Goal: Task Accomplishment & Management: Use online tool/utility

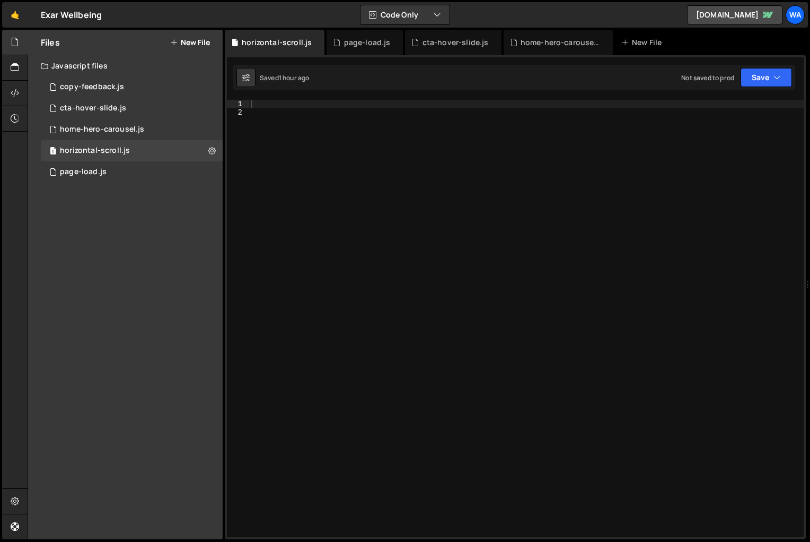
click at [285, 108] on div at bounding box center [526, 327] width 555 height 454
paste textarea "const races = document.querySelector(".races");"
click at [286, 113] on div "const races = document . querySelector ( ".races" ) ;" at bounding box center [526, 327] width 555 height 454
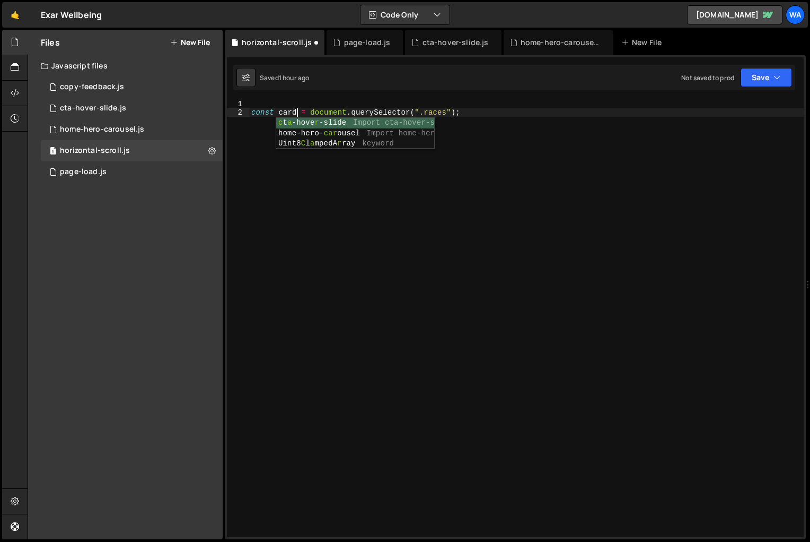
scroll to position [0, 3]
click at [414, 159] on div "const cards = document . querySelector ( ".races" ) ;" at bounding box center [526, 327] width 555 height 454
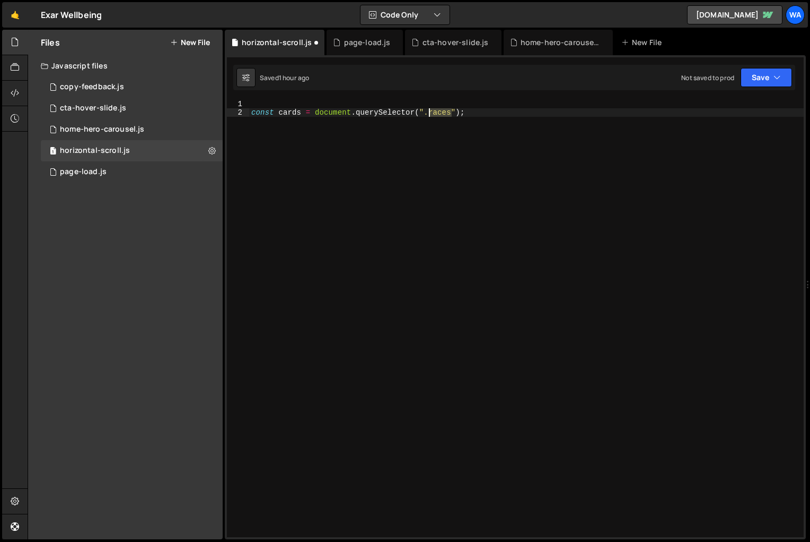
drag, startPoint x: 452, startPoint y: 114, endPoint x: 430, endPoint y: 115, distance: 21.8
click at [430, 115] on div "const cards = document . querySelector ( ".races" ) ;" at bounding box center [526, 327] width 555 height 454
paste textarea "home_programmes_card_wrap"
type textarea "const cards = document.querySelector(".home_programmes_card_wrap");"
click at [556, 174] on div "const cards = document . querySelector ( ".home_programmes_card_wrap" ) ;" at bounding box center [526, 327] width 555 height 454
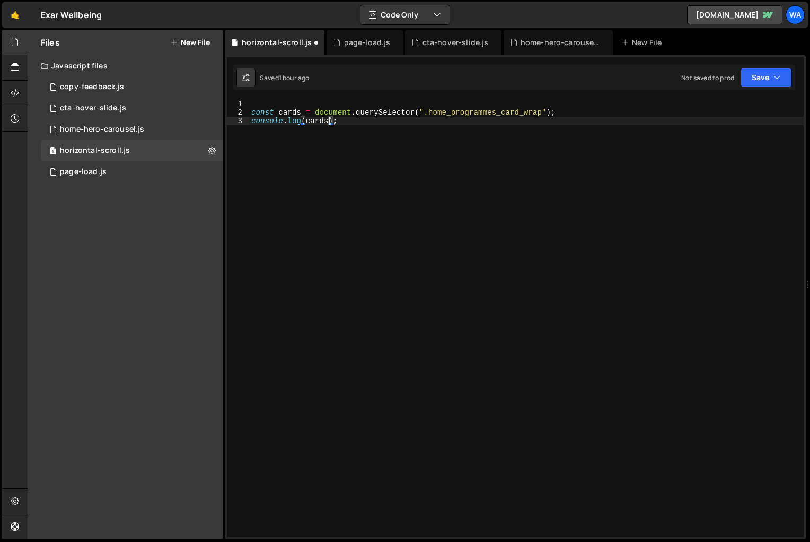
scroll to position [0, 5]
click at [754, 79] on button "Save" at bounding box center [766, 77] width 51 height 19
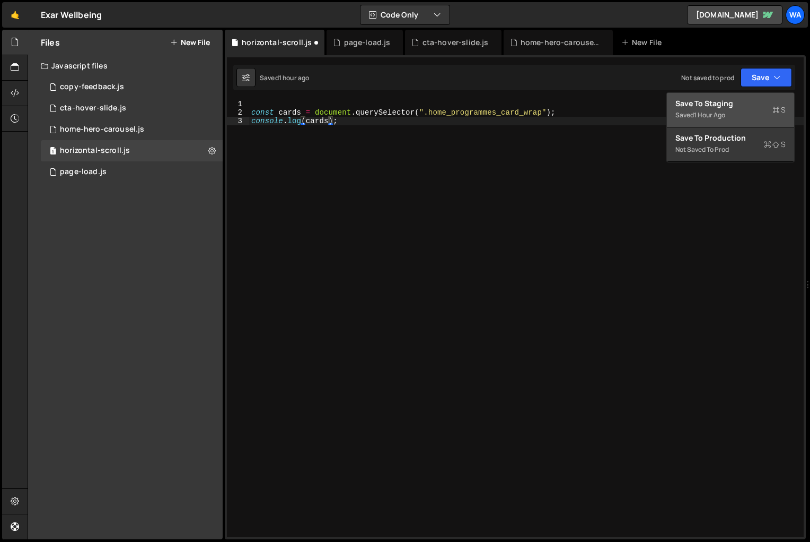
click at [738, 104] on div "Save to Staging S" at bounding box center [731, 103] width 110 height 11
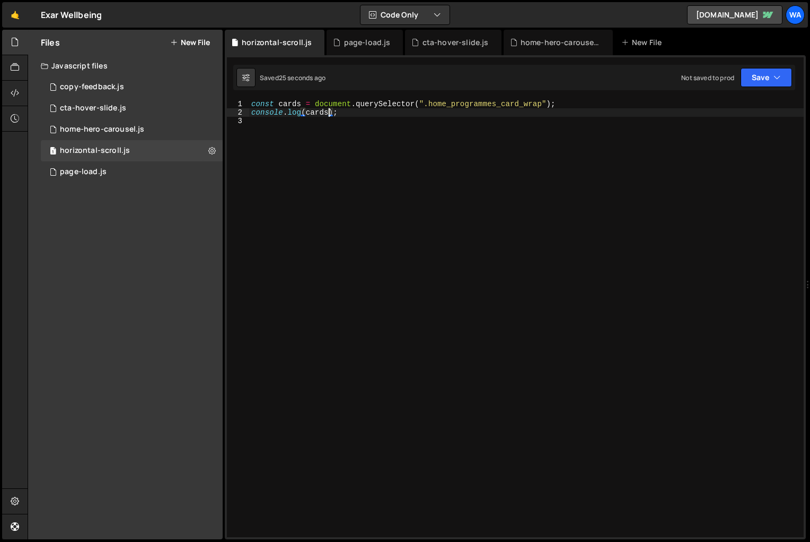
click at [328, 114] on div "const cards = document . querySelector ( ".home_programmes_card_wrap" ) ; conso…" at bounding box center [526, 327] width 555 height 454
type textarea "console.log(cards.offsetWidth);"
click at [362, 189] on div "const cards = document . querySelector ( ".home_programmes_card_wrap" ) ; conso…" at bounding box center [526, 327] width 555 height 454
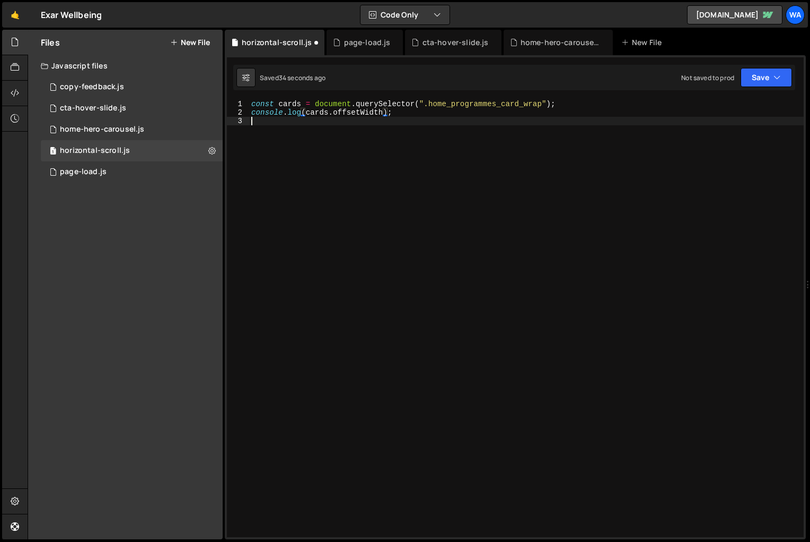
scroll to position [0, 0]
click at [770, 80] on button "Save" at bounding box center [766, 77] width 51 height 19
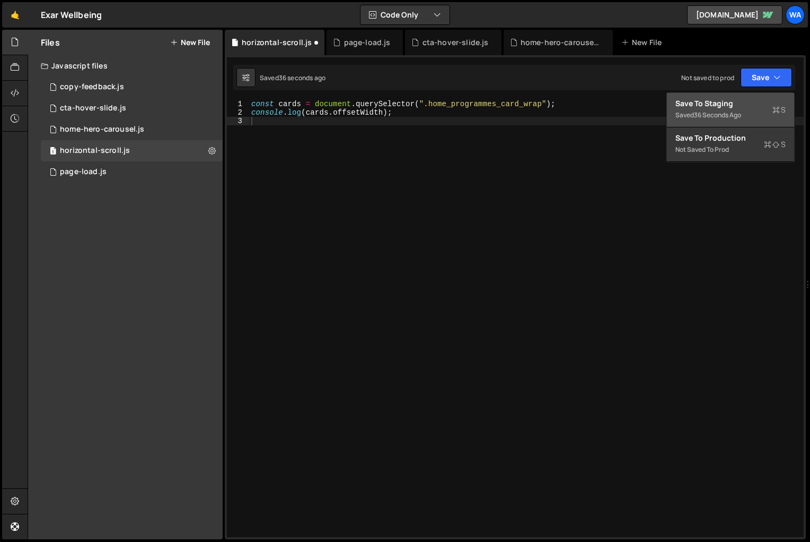
click at [726, 113] on div "36 seconds ago" at bounding box center [717, 114] width 47 height 9
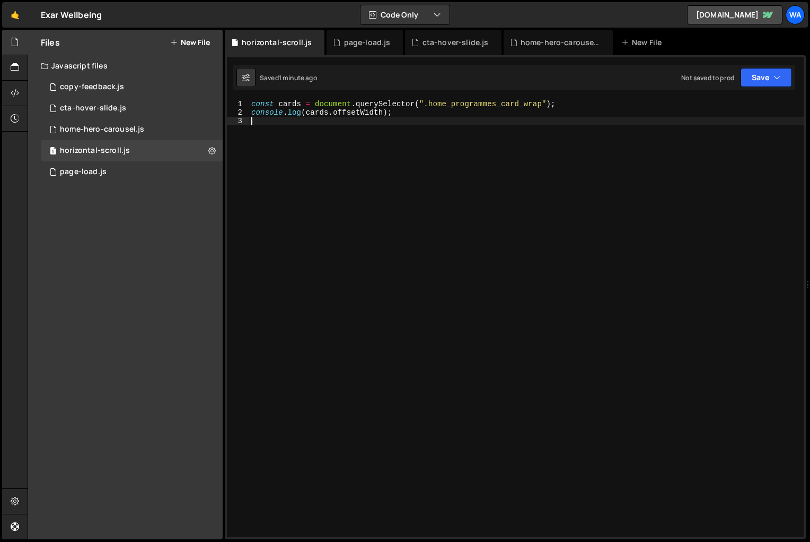
click at [277, 141] on div "const cards = document . querySelector ( ".home_programmes_card_wrap" ) ; conso…" at bounding box center [526, 327] width 555 height 454
paste textarea "}"
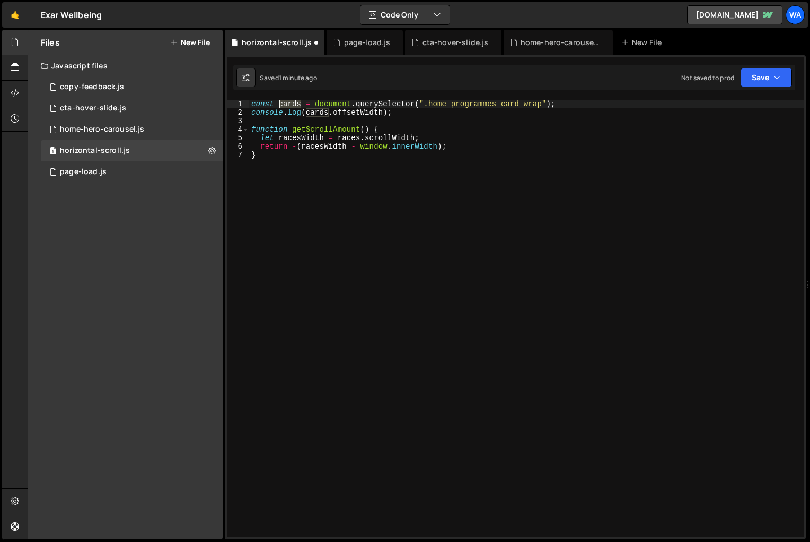
drag, startPoint x: 301, startPoint y: 106, endPoint x: 280, endPoint y: 105, distance: 21.8
click at [280, 105] on div "const cards = document . querySelector ( ".home_programmes_card_wrap" ) ; conso…" at bounding box center [526, 327] width 555 height 454
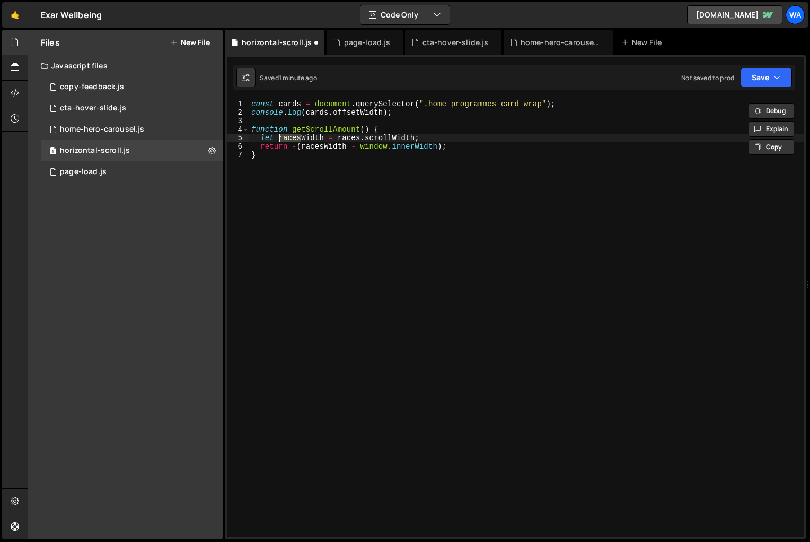
drag, startPoint x: 300, startPoint y: 139, endPoint x: 280, endPoint y: 139, distance: 20.7
click at [280, 139] on div "const cards = document . querySelector ( ".home_programmes_card_wrap" ) ; conso…" at bounding box center [526, 327] width 555 height 454
paste textarea "card"
drag, startPoint x: 360, startPoint y: 138, endPoint x: 337, endPoint y: 138, distance: 22.3
click at [337, 138] on div "const cards = document . querySelector ( ".home_programmes_card_wrap" ) ; conso…" at bounding box center [526, 327] width 555 height 454
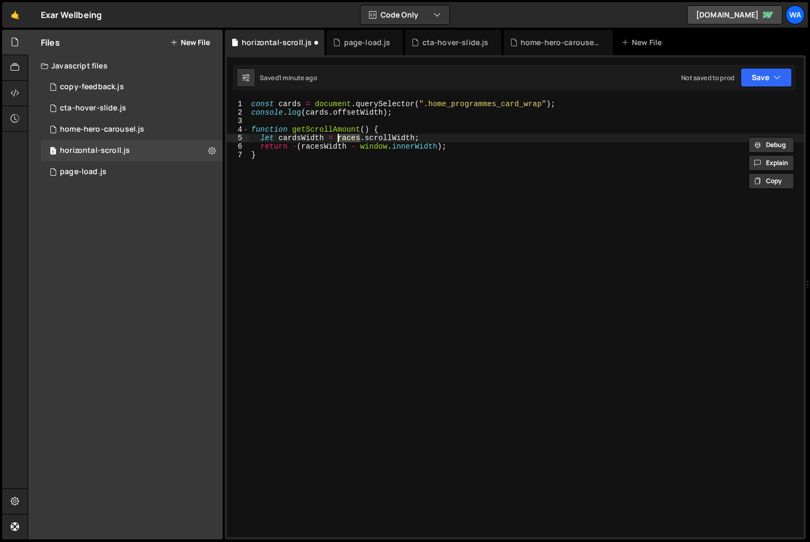
paste textarea "card"
click at [379, 197] on div "const cards = document . querySelector ( ".home_programmes_card_wrap" ) ; conso…" at bounding box center [526, 327] width 555 height 454
drag, startPoint x: 325, startPoint y: 139, endPoint x: 281, endPoint y: 139, distance: 44.0
click at [281, 139] on div "const cards = document . querySelector ( ".home_programmes_card_wrap" ) ; conso…" at bounding box center [526, 327] width 555 height 454
drag, startPoint x: 346, startPoint y: 149, endPoint x: 302, endPoint y: 147, distance: 44.0
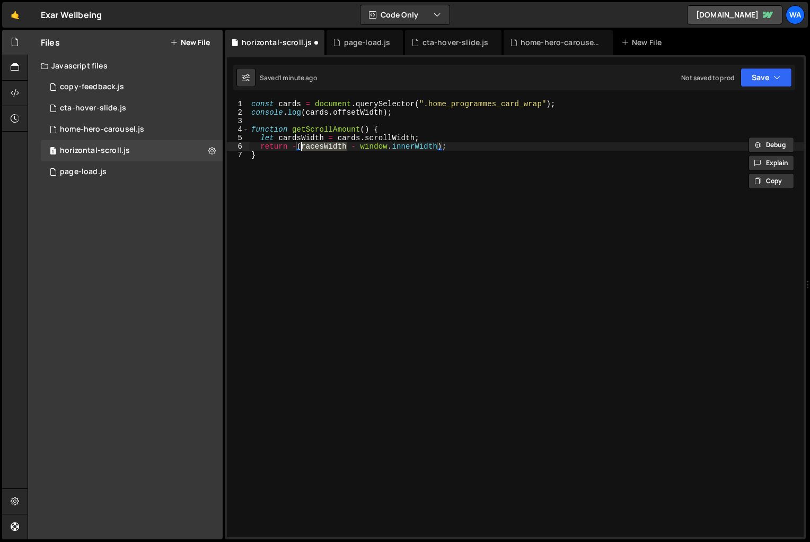
click at [302, 147] on div "const cards = document . querySelector ( ".home_programmes_card_wrap" ) ; conso…" at bounding box center [526, 327] width 555 height 454
paste textarea "card"
click at [430, 204] on div "const cards = document . querySelector ( ".home_programmes_card_wrap" ) ; conso…" at bounding box center [526, 327] width 555 height 454
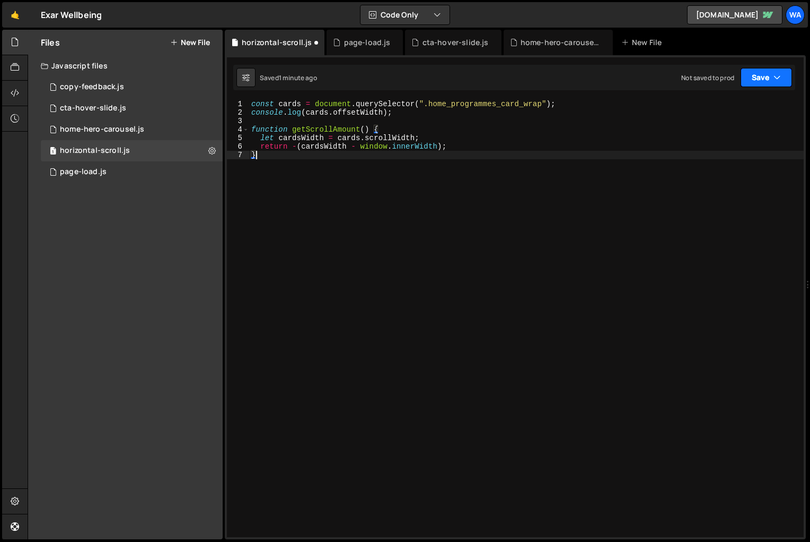
type textarea "}"
click at [762, 82] on button "Save" at bounding box center [766, 77] width 51 height 19
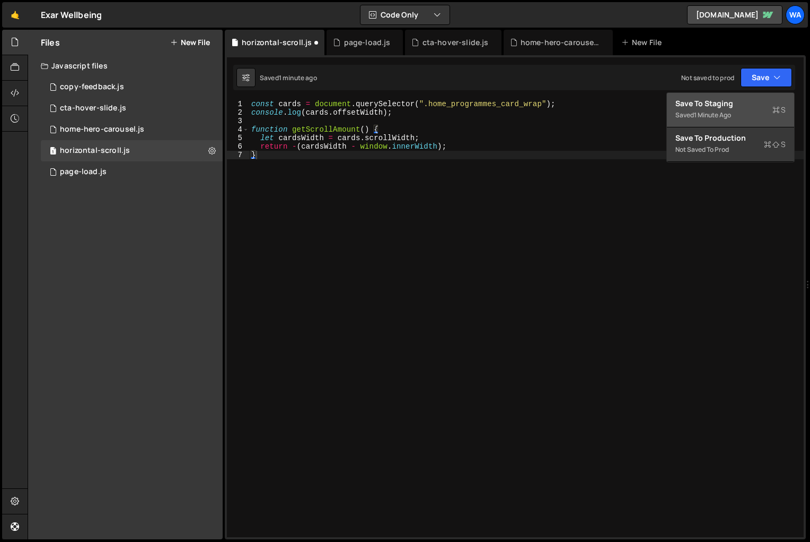
click at [741, 106] on div "Save to Staging S" at bounding box center [731, 103] width 110 height 11
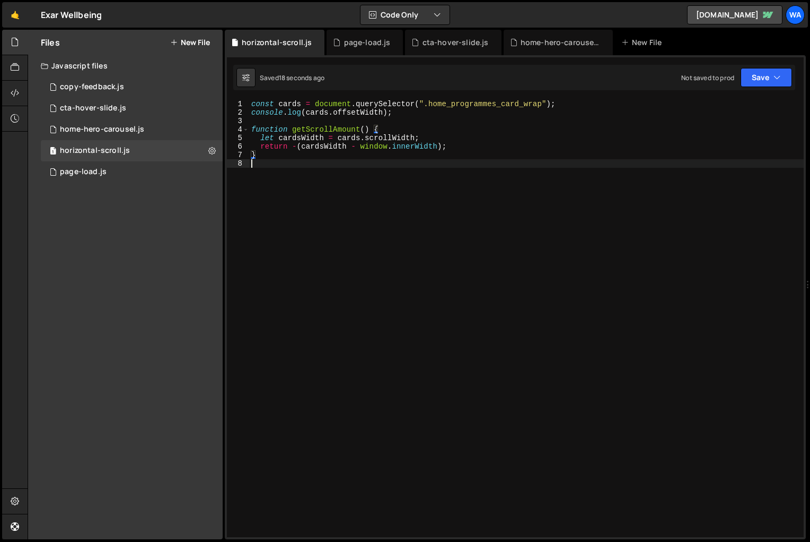
click at [310, 170] on div "const cards = document . querySelector ( ".home_programmes_card_wrap" ) ; conso…" at bounding box center [526, 327] width 555 height 454
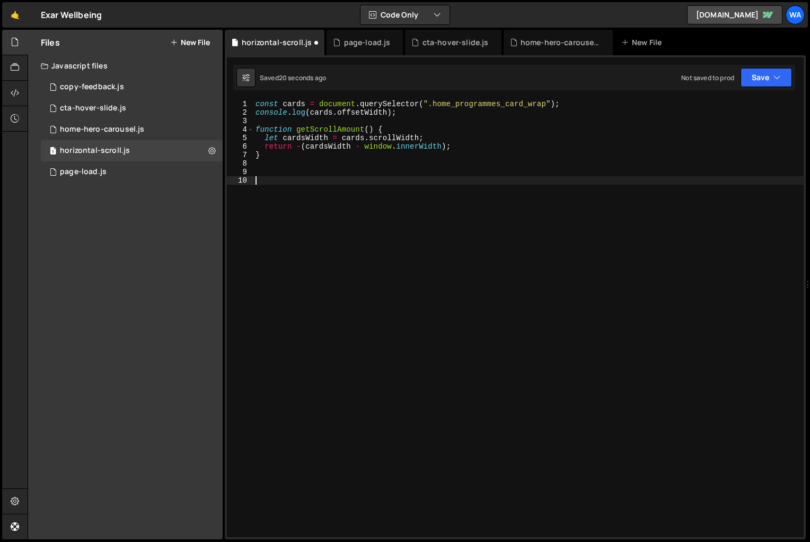
paste textarea "});"
drag, startPoint x: 379, startPoint y: 182, endPoint x: 356, endPoint y: 182, distance: 22.8
click at [356, 182] on div "const cards = document . querySelector ( ".home_programmes_card_wrap" ) ; conso…" at bounding box center [529, 327] width 551 height 454
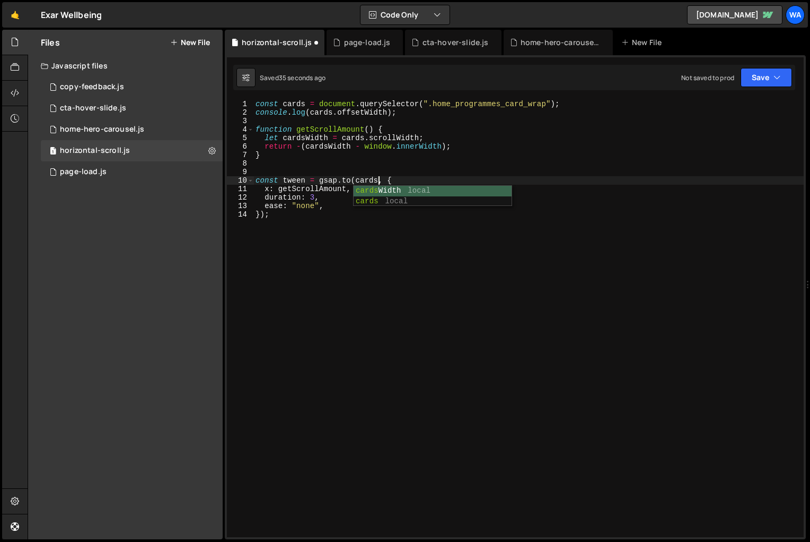
click at [397, 290] on div "const cards = document . querySelector ( ".home_programmes_card_wrap" ) ; conso…" at bounding box center [529, 327] width 551 height 454
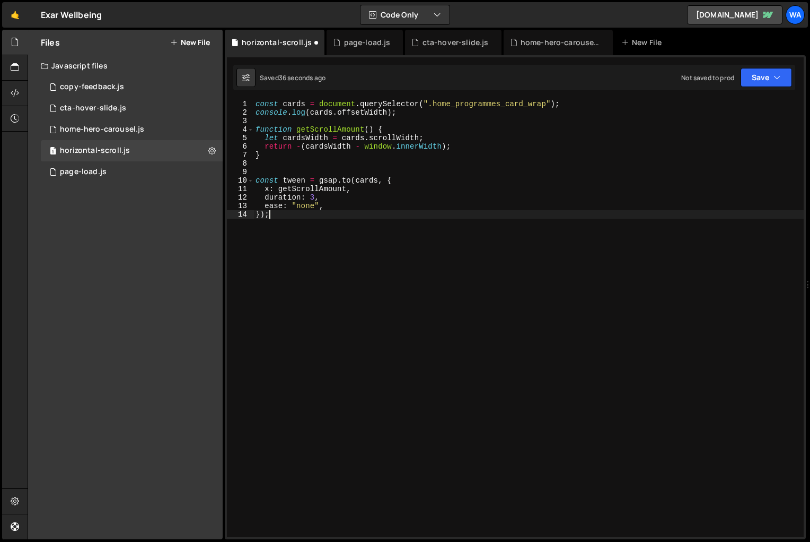
scroll to position [0, 1]
type textarea "});"
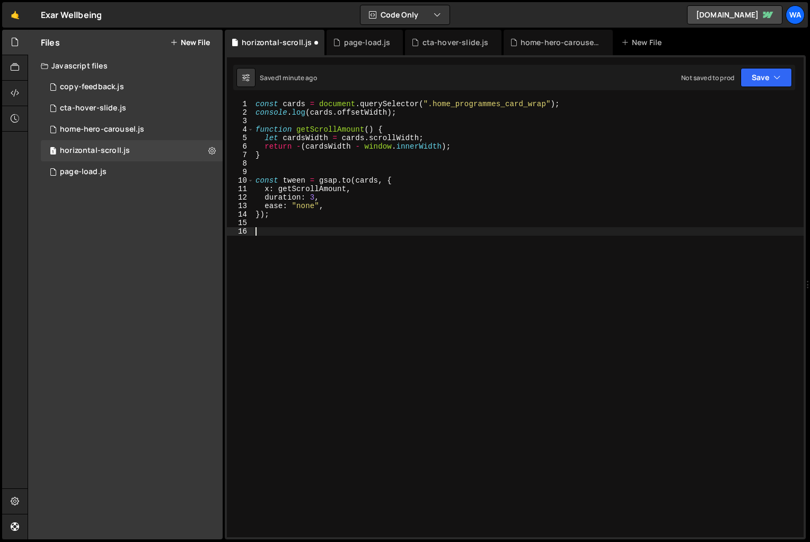
paste textarea "})"
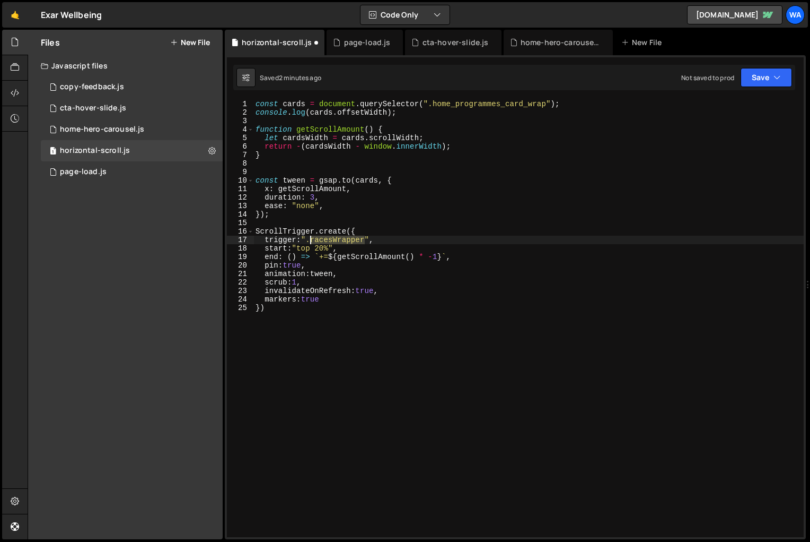
drag, startPoint x: 365, startPoint y: 240, endPoint x: 312, endPoint y: 242, distance: 53.6
click at [312, 242] on div "const cards = document . querySelector ( ".home_programmes_card_wrap" ) ; conso…" at bounding box center [529, 327] width 551 height 454
paste textarea "home_programmes_contain"
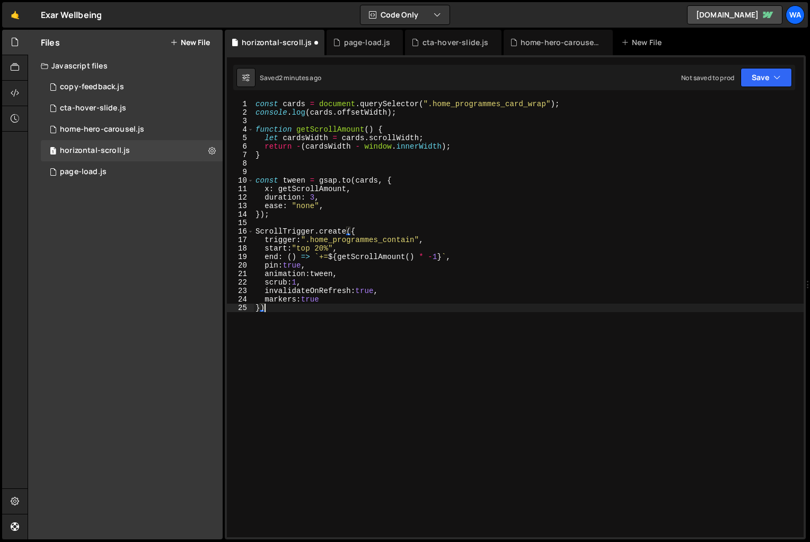
click at [432, 373] on div "const cards = document . querySelector ( ".home_programmes_card_wrap" ) ; conso…" at bounding box center [529, 327] width 551 height 454
type textarea "})"
click at [757, 78] on button "Save" at bounding box center [766, 77] width 51 height 19
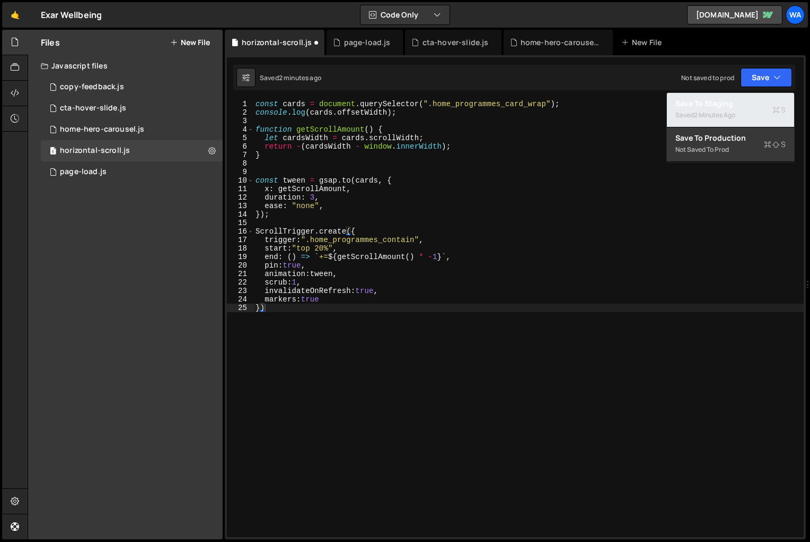
click at [739, 109] on div "Saved 2 minutes ago" at bounding box center [731, 115] width 110 height 13
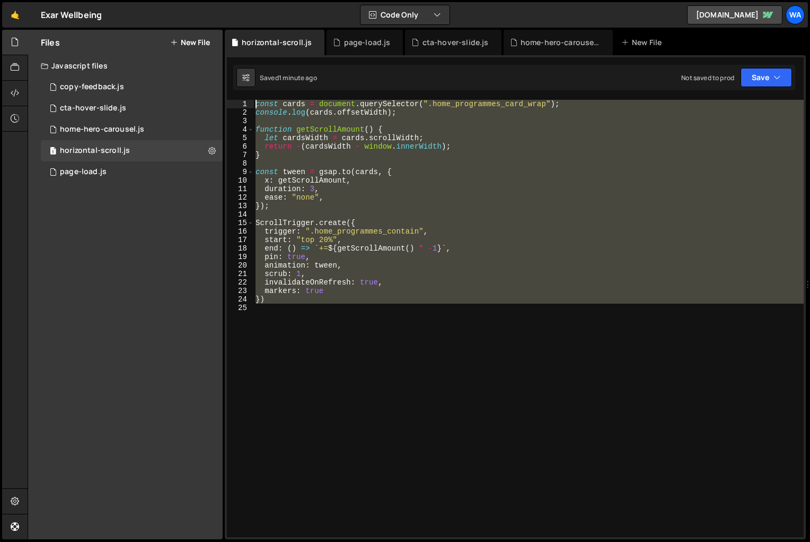
drag, startPoint x: 267, startPoint y: 306, endPoint x: 258, endPoint y: 109, distance: 196.5
click at [255, 106] on div "const cards = document . querySelector ( ".home_programmes_card_wrap" ) ; conso…" at bounding box center [529, 327] width 551 height 454
click at [308, 242] on div "const cards = document . querySelector ( ".home_programmes_card_wrap" ) ; conso…" at bounding box center [529, 318] width 551 height 437
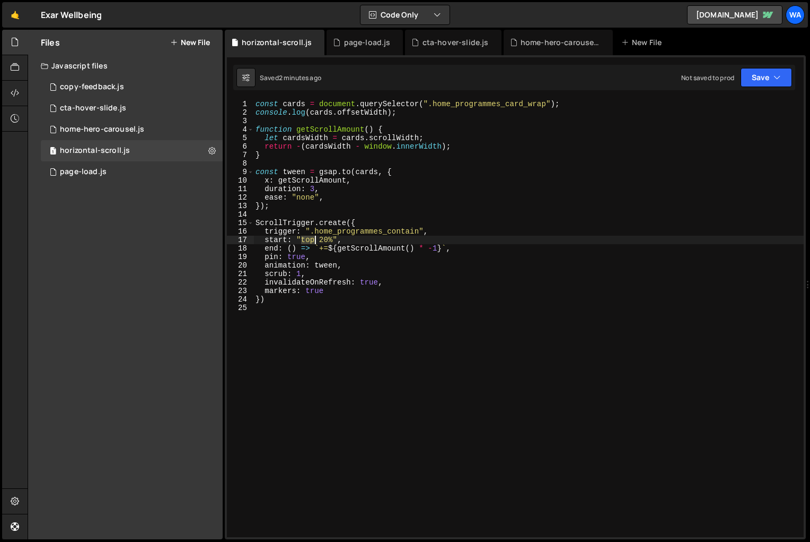
click at [308, 242] on div "const cards = document . querySelector ( ".home_programmes_card_wrap" ) ; conso…" at bounding box center [529, 327] width 551 height 454
type textarea "start: "bottom 20%","
click at [759, 73] on button "Save" at bounding box center [766, 77] width 51 height 19
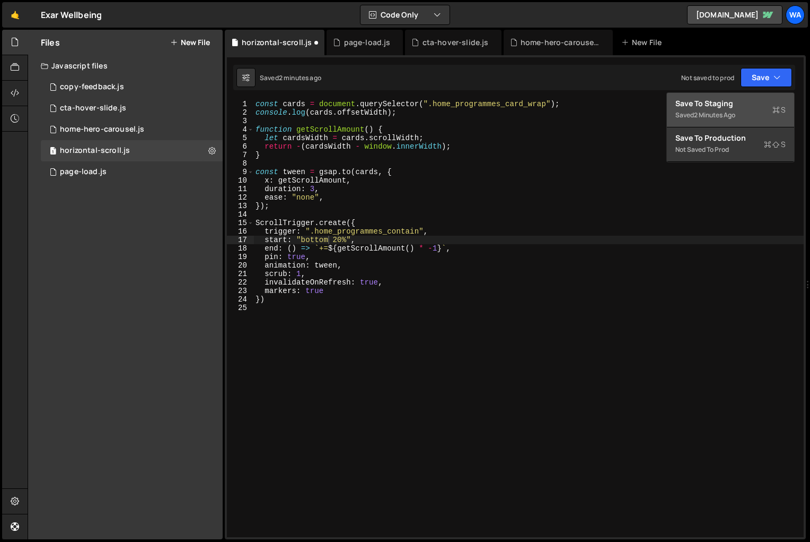
click at [744, 110] on div "Saved 2 minutes ago" at bounding box center [731, 115] width 110 height 13
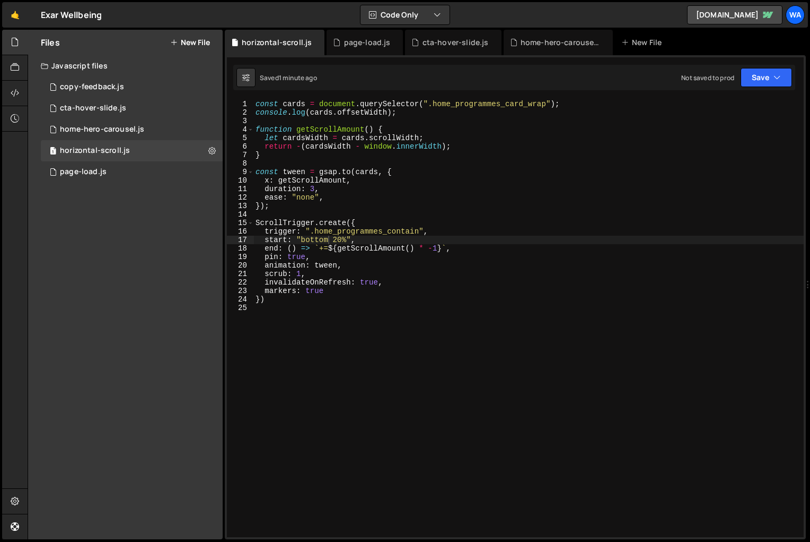
scroll to position [0, 0]
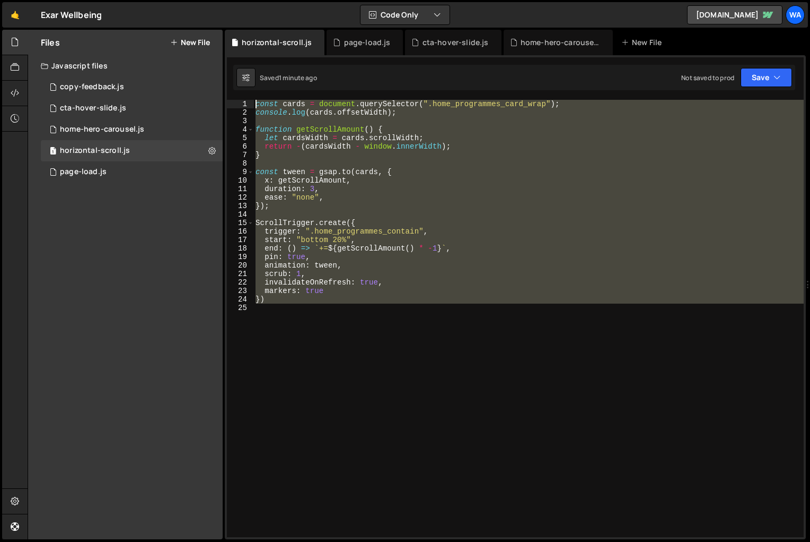
drag, startPoint x: 278, startPoint y: 272, endPoint x: 252, endPoint y: 98, distance: 175.4
click at [252, 98] on div "XXXXXXXXXXXXXXXXXXXXXXXXXXXXXXXXXXXXXXXXXXXXXXXXXXXXXXXXXXXXXXXXXXXXXXXXXXXXXXX…" at bounding box center [515, 297] width 581 height 484
type textarea "const cards = document.querySelector(".home_programmes_card_wrap"); console.log…"
paste textarea
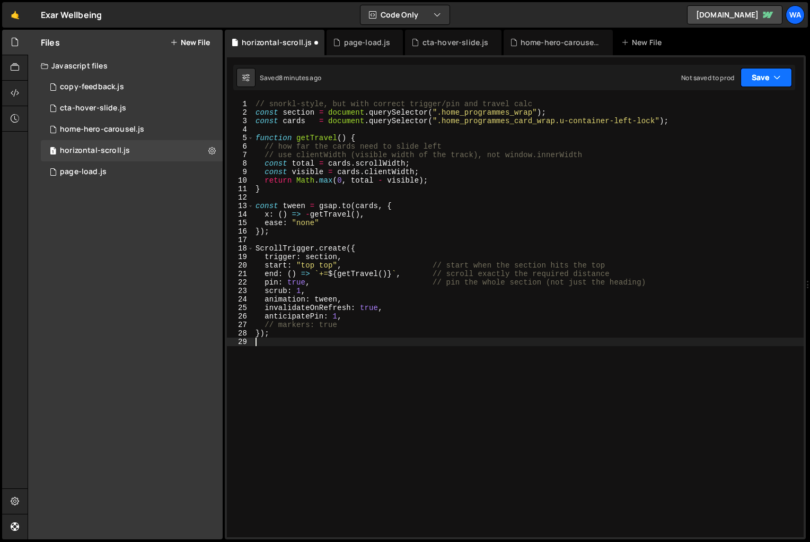
click at [758, 82] on button "Save" at bounding box center [766, 77] width 51 height 19
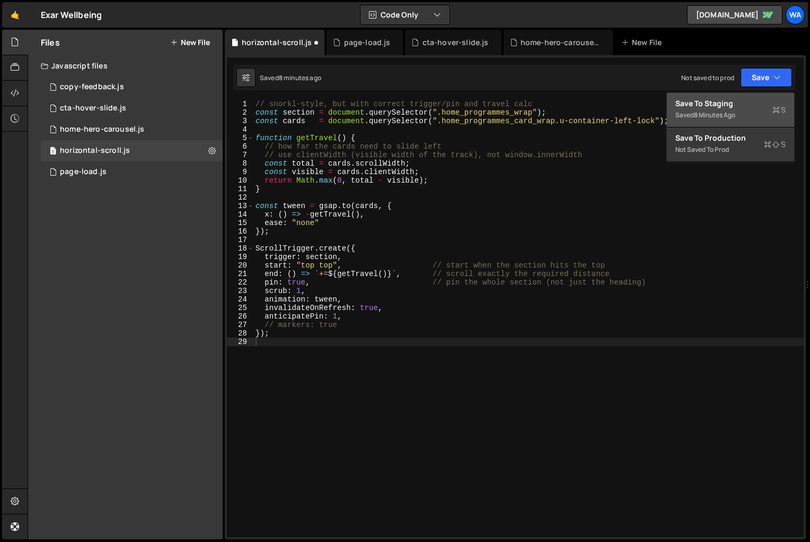
click at [741, 109] on div "Saved 8 minutes ago" at bounding box center [731, 115] width 110 height 13
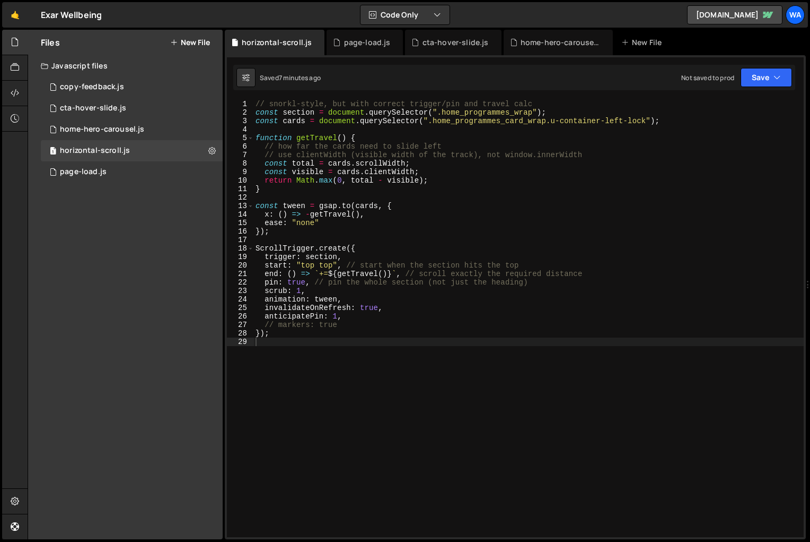
click at [509, 367] on div "// snorkl-style, but with correct trigger/pin and travel calc const section = d…" at bounding box center [529, 327] width 551 height 454
type textarea "});"
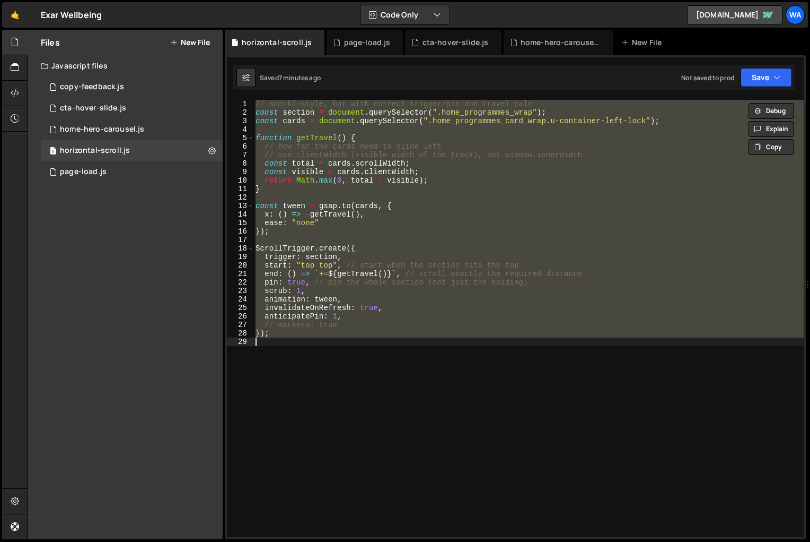
paste textarea
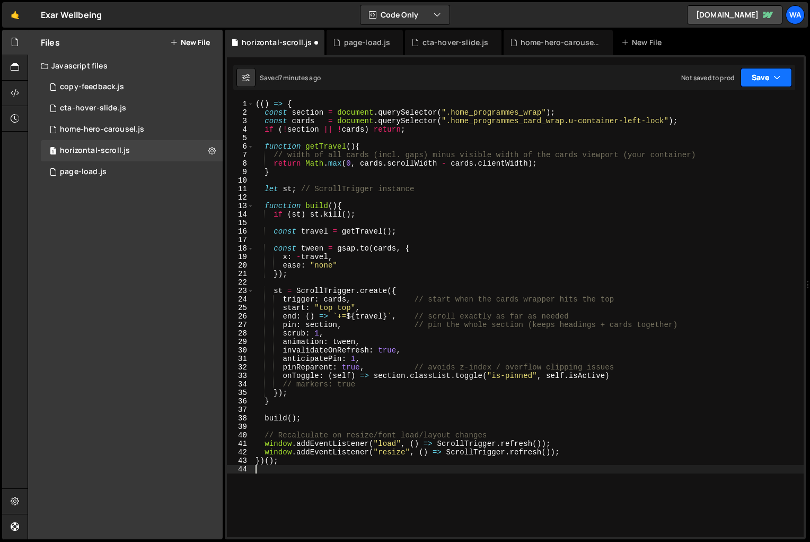
click at [761, 80] on button "Save" at bounding box center [766, 77] width 51 height 19
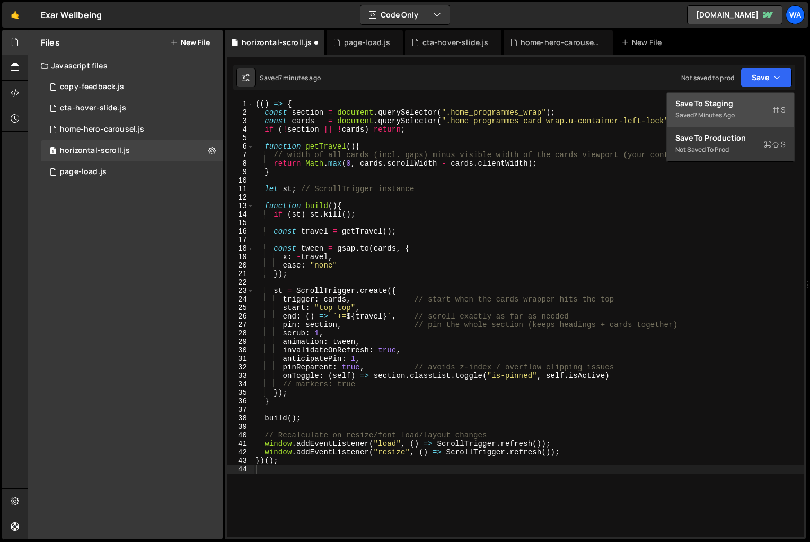
click at [727, 110] on div "7 minutes ago" at bounding box center [714, 114] width 41 height 9
